Goal: Obtain resource: Obtain resource

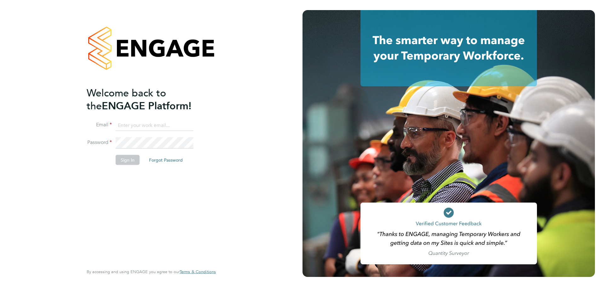
type input "Lilingxi.Chen@uk.g4s.com"
click at [128, 157] on button "Sign In" at bounding box center [128, 160] width 24 height 10
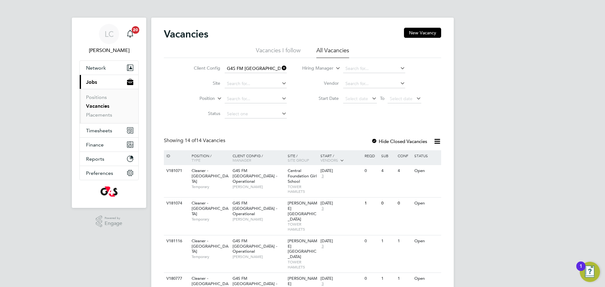
click at [101, 119] on ul "Positions Vacancies Placements" at bounding box center [109, 106] width 59 height 34
click at [102, 115] on link "Placements" at bounding box center [99, 115] width 26 height 6
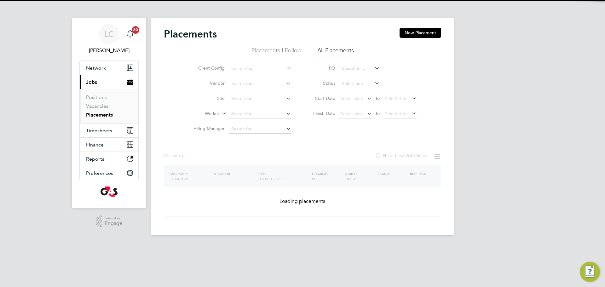
click at [253, 70] on input at bounding box center [260, 68] width 62 height 9
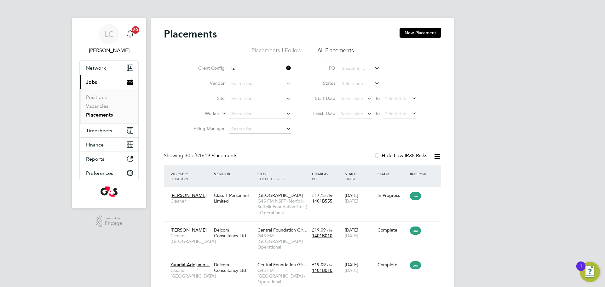
click at [266, 99] on li "G4S FM To wer Hamlets - Operational" at bounding box center [273, 103] width 88 height 9
type input "G4S FM [GEOGRAPHIC_DATA] - Operational"
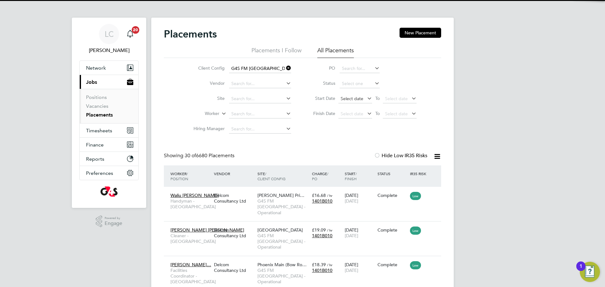
click at [352, 99] on span "Select date" at bounding box center [352, 99] width 23 height 6
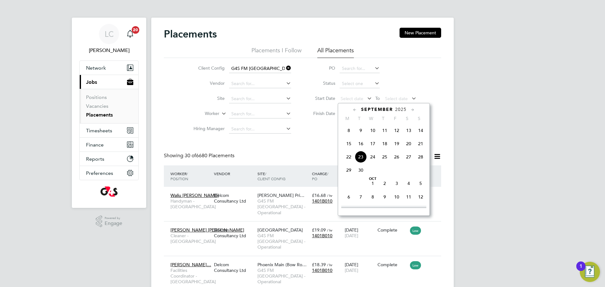
click at [348, 137] on span "8" at bounding box center [349, 131] width 12 height 12
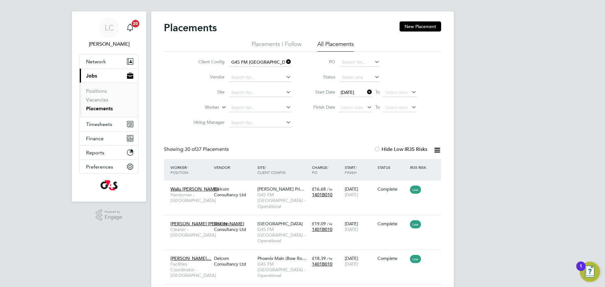
click at [436, 147] on icon at bounding box center [438, 150] width 8 height 8
click at [429, 163] on li "Download Placements Report" at bounding box center [406, 165] width 67 height 9
click at [366, 95] on icon at bounding box center [366, 92] width 0 height 9
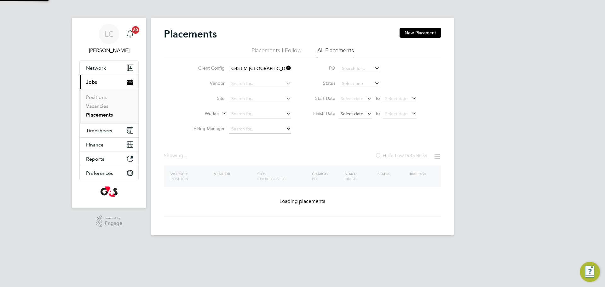
click at [365, 112] on span "Select date" at bounding box center [356, 114] width 34 height 9
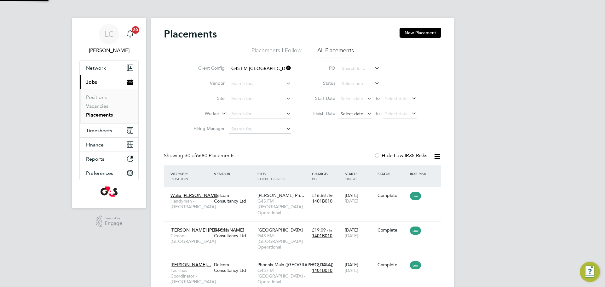
click at [365, 116] on span "Select date" at bounding box center [356, 114] width 34 height 9
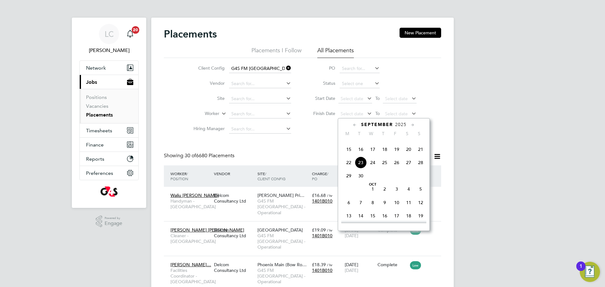
click at [364, 169] on span "23" at bounding box center [361, 163] width 12 height 12
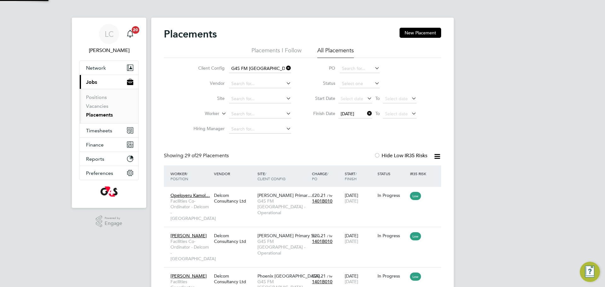
click at [441, 161] on icon at bounding box center [438, 157] width 8 height 8
click at [418, 172] on li "Download Placements Report" at bounding box center [406, 171] width 67 height 9
